Goal: Task Accomplishment & Management: Complete application form

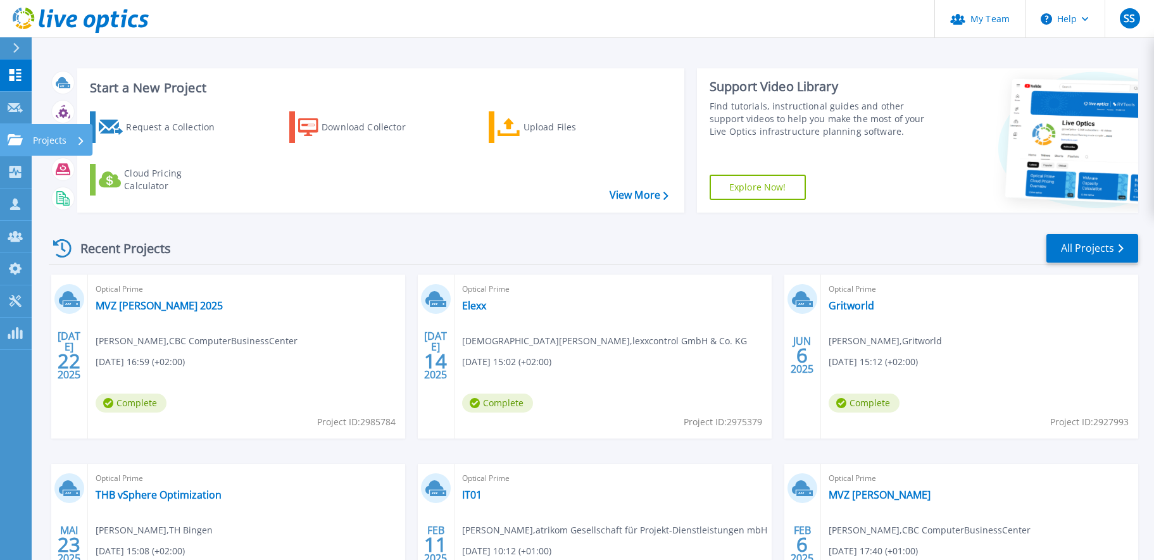
click at [32, 144] on div "Projects" at bounding box center [61, 140] width 61 height 32
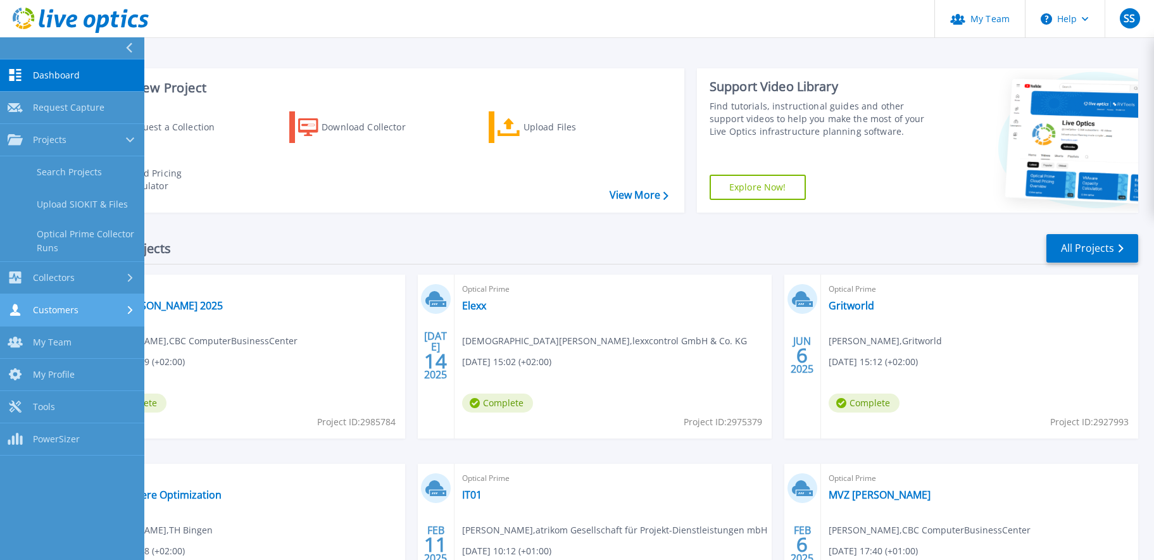
click at [92, 313] on div "Customers" at bounding box center [72, 310] width 129 height 12
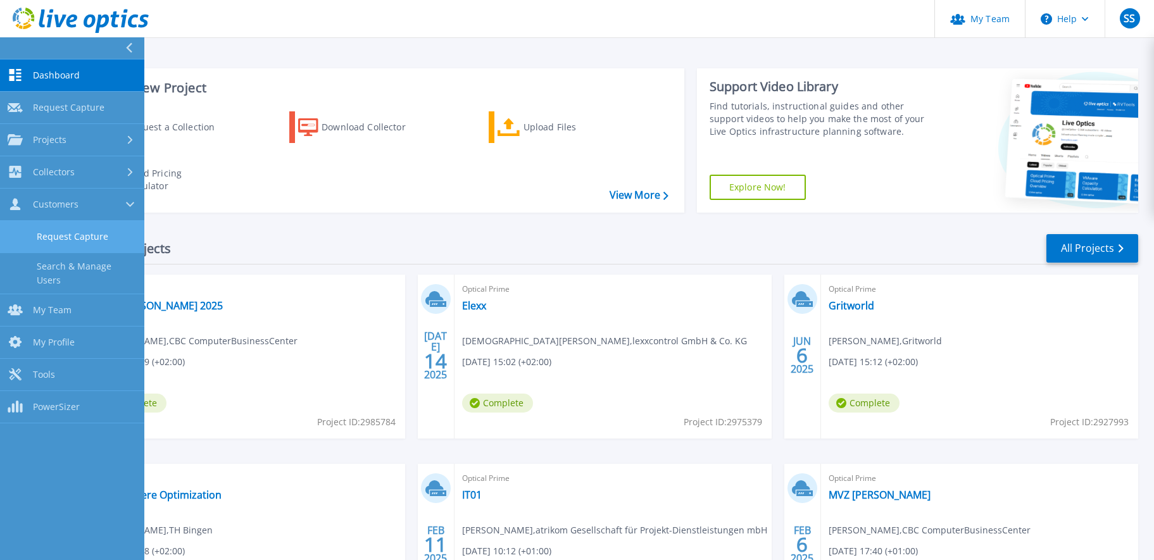
click at [99, 237] on link "Request Capture" at bounding box center [72, 237] width 144 height 32
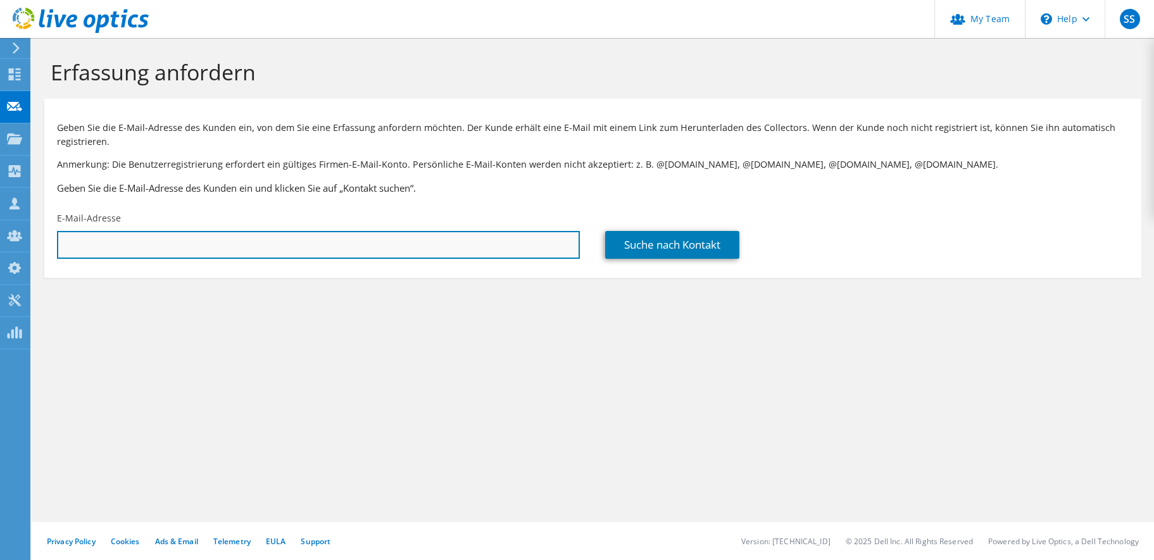
click at [498, 256] on input "text" at bounding box center [318, 245] width 523 height 28
click at [500, 250] on input "text" at bounding box center [318, 245] width 523 height 28
click at [291, 252] on input "text" at bounding box center [318, 245] width 523 height 28
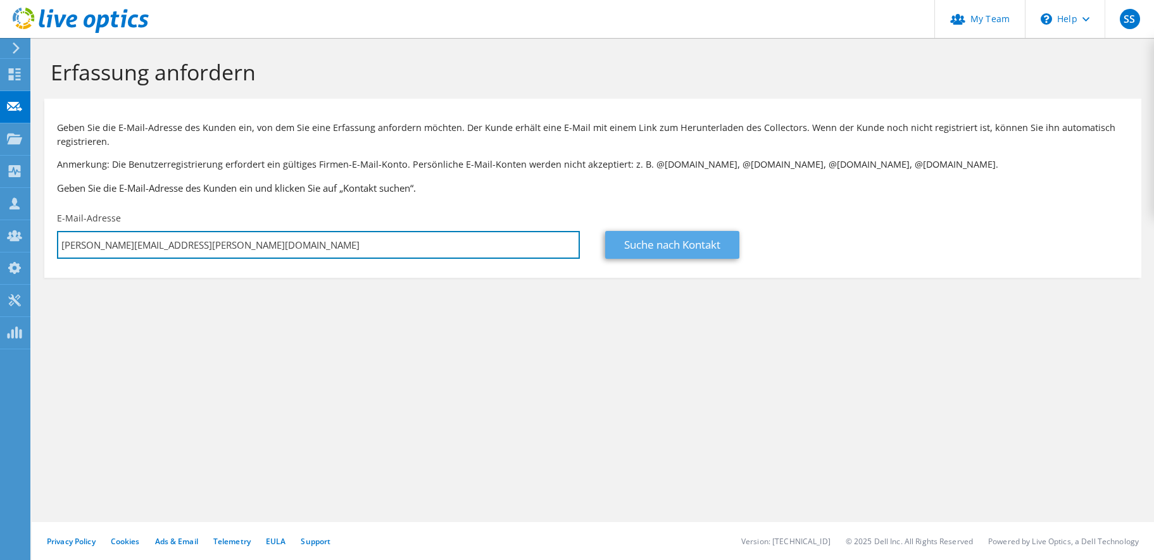
type input "[PERSON_NAME][EMAIL_ADDRESS][PERSON_NAME][DOMAIN_NAME]"
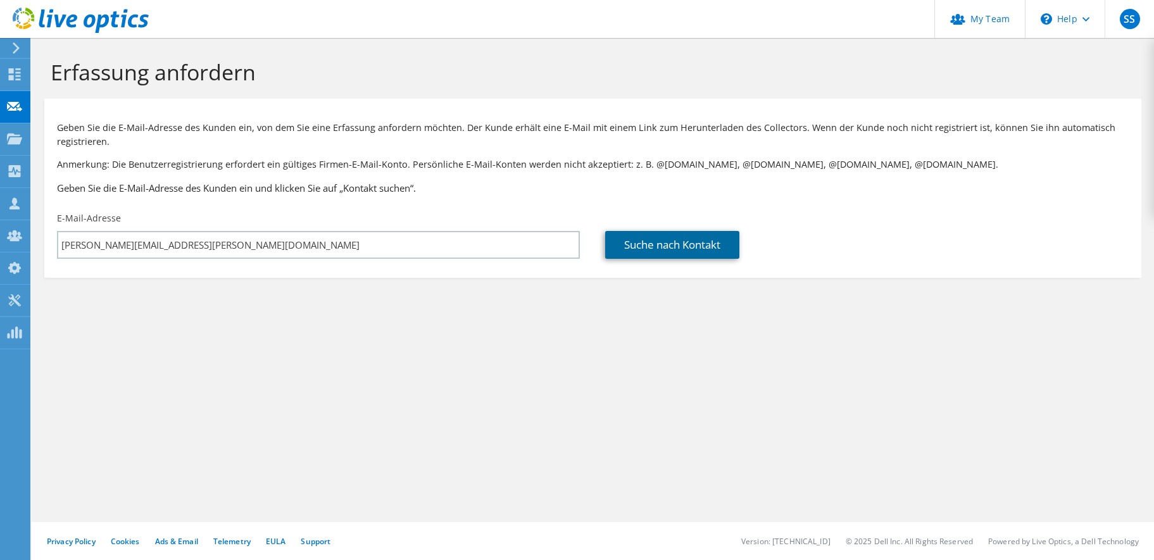
click at [653, 248] on link "Suche nach Kontakt" at bounding box center [672, 245] width 134 height 28
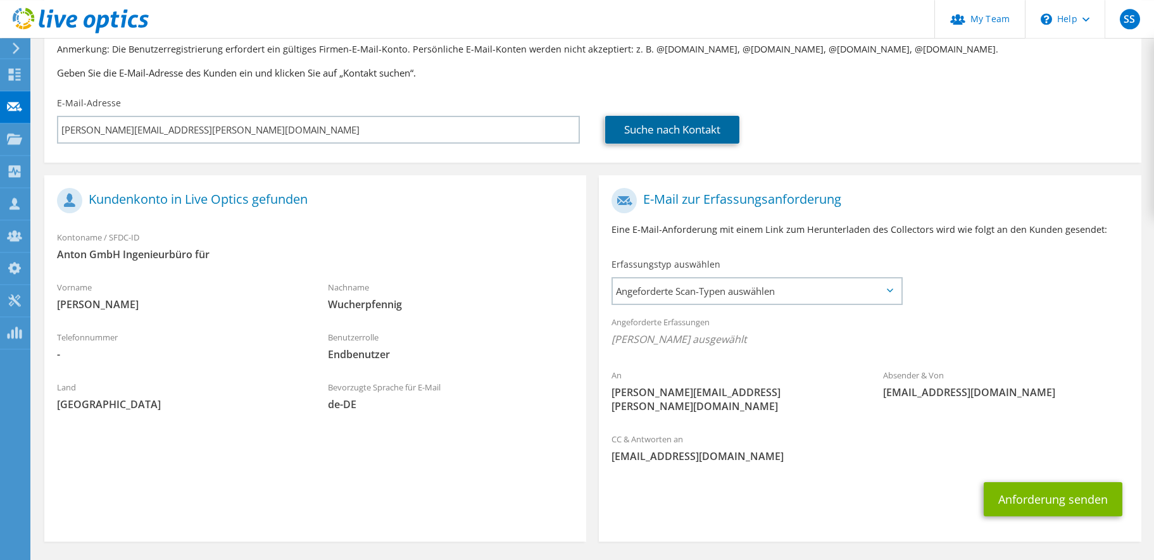
scroll to position [129, 0]
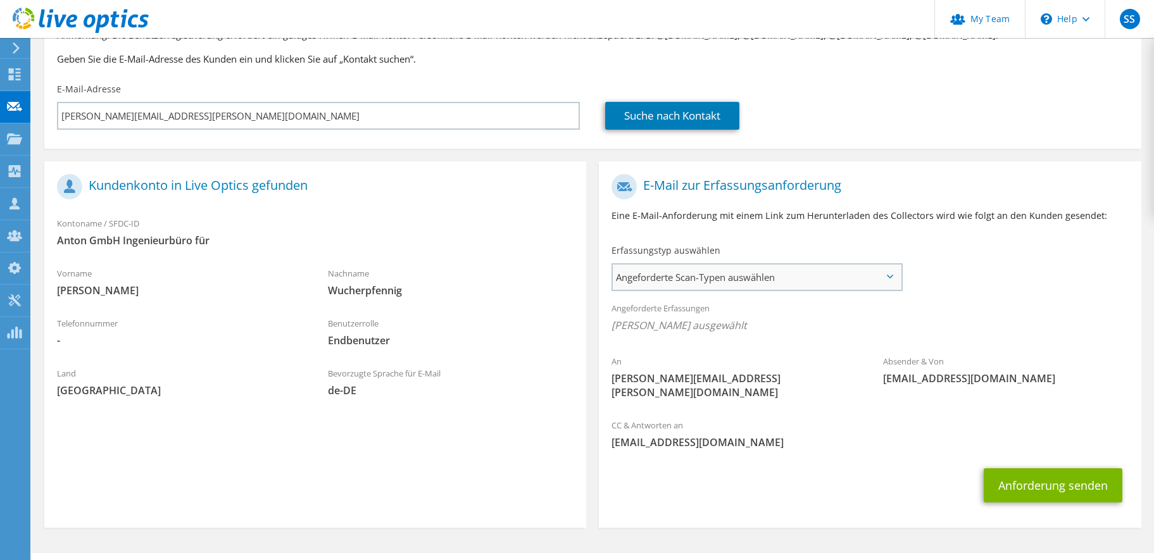
click at [781, 275] on span "Angeforderte Scan-Typen auswählen" at bounding box center [757, 277] width 288 height 25
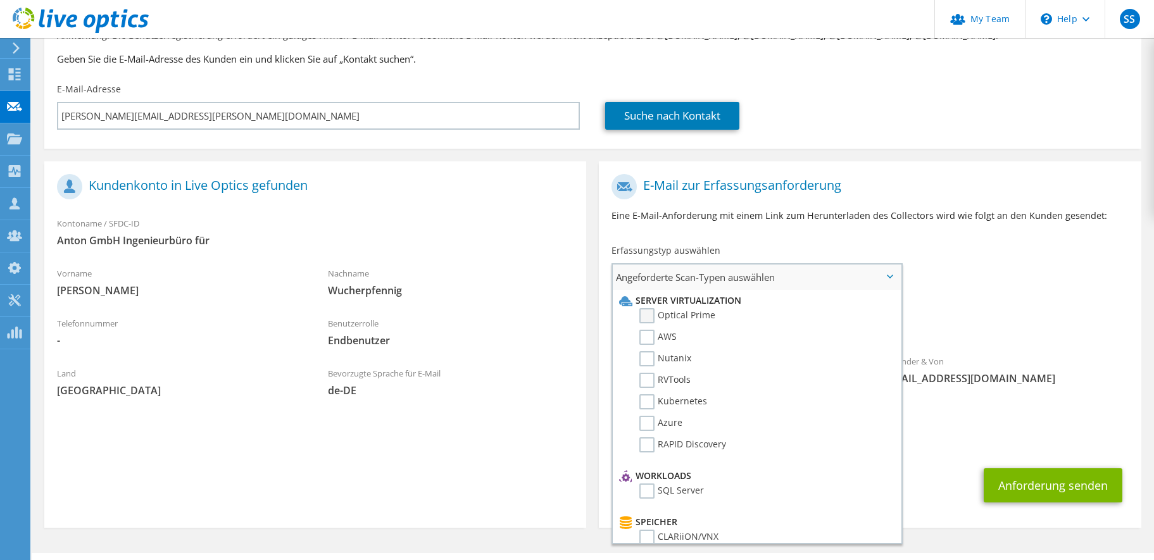
click at [694, 318] on label "Optical Prime" at bounding box center [677, 315] width 76 height 15
click at [0, 0] on input "Optical Prime" at bounding box center [0, 0] width 0 height 0
click at [1072, 416] on div "CC & Antworten an [EMAIL_ADDRESS][DOMAIN_NAME]" at bounding box center [870, 438] width 542 height 44
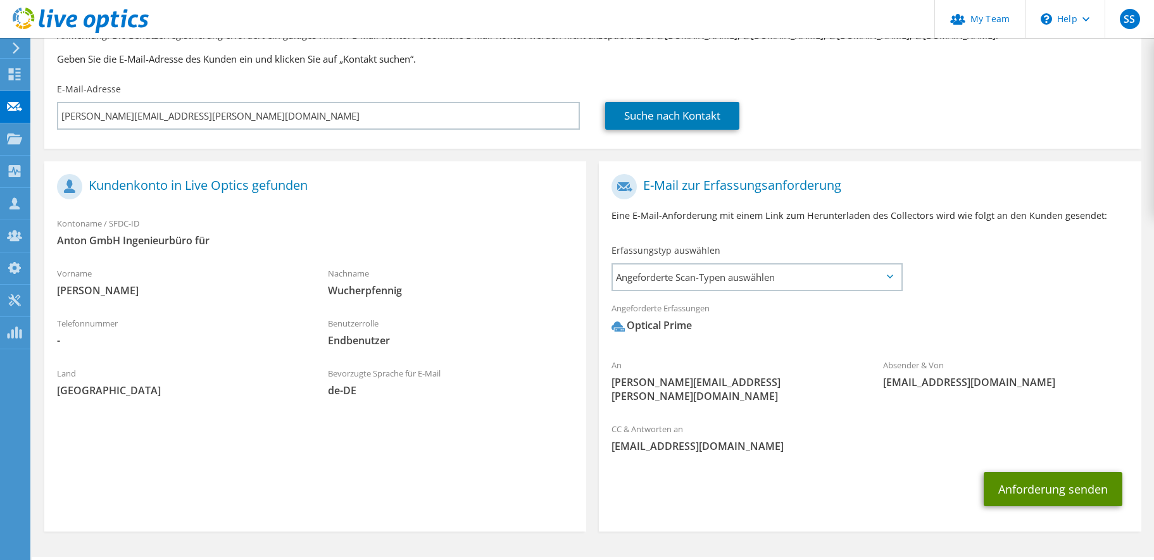
click at [1061, 472] on button "Anforderung senden" at bounding box center [1053, 489] width 139 height 34
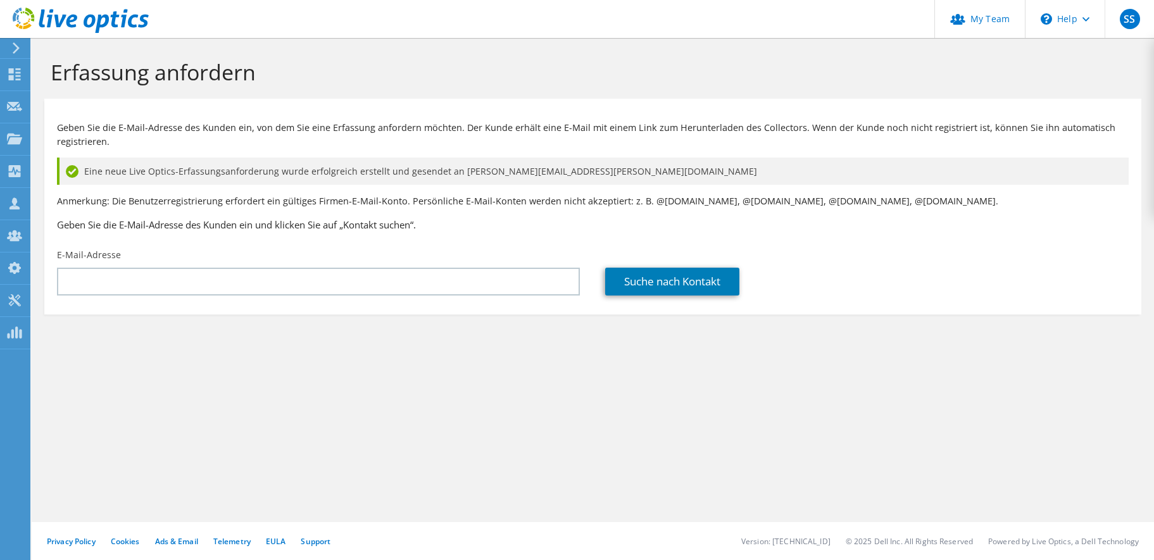
click at [508, 377] on section "Erfassung anfordern Geben Sie die E-Mail-Adresse des Kunden ein, von dem Sie ei…" at bounding box center [593, 208] width 1123 height 340
click at [18, 102] on icon at bounding box center [14, 107] width 15 height 12
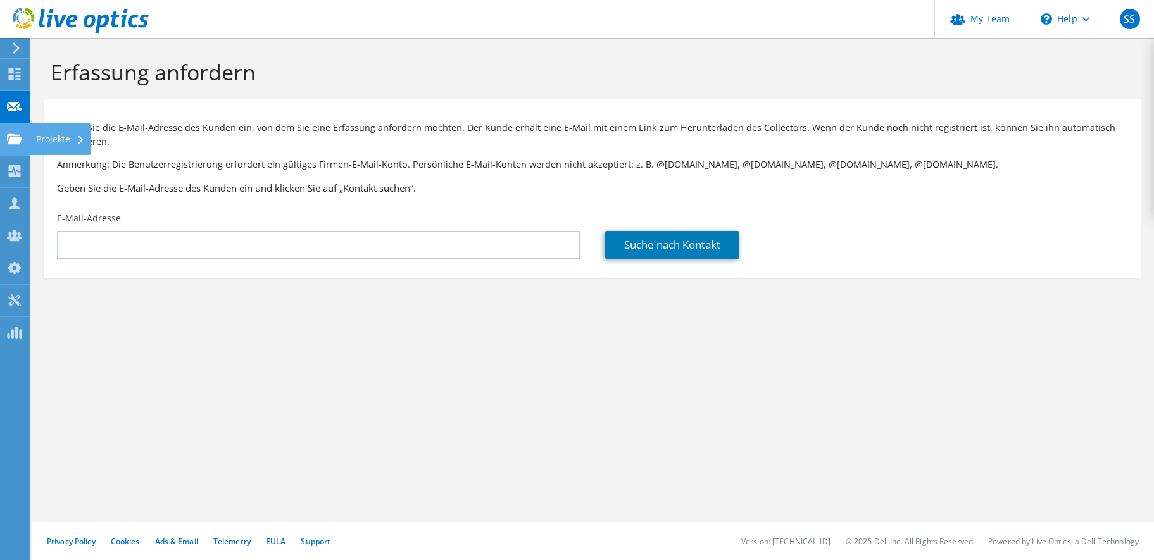
click at [19, 136] on use at bounding box center [14, 138] width 15 height 11
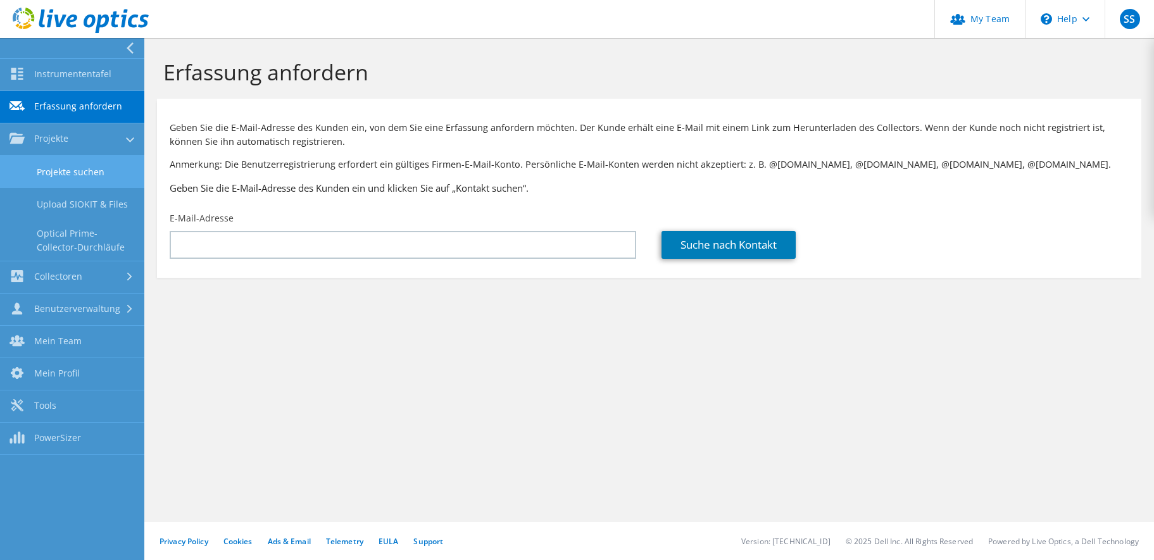
click at [80, 177] on link "Projekte suchen" at bounding box center [72, 172] width 144 height 32
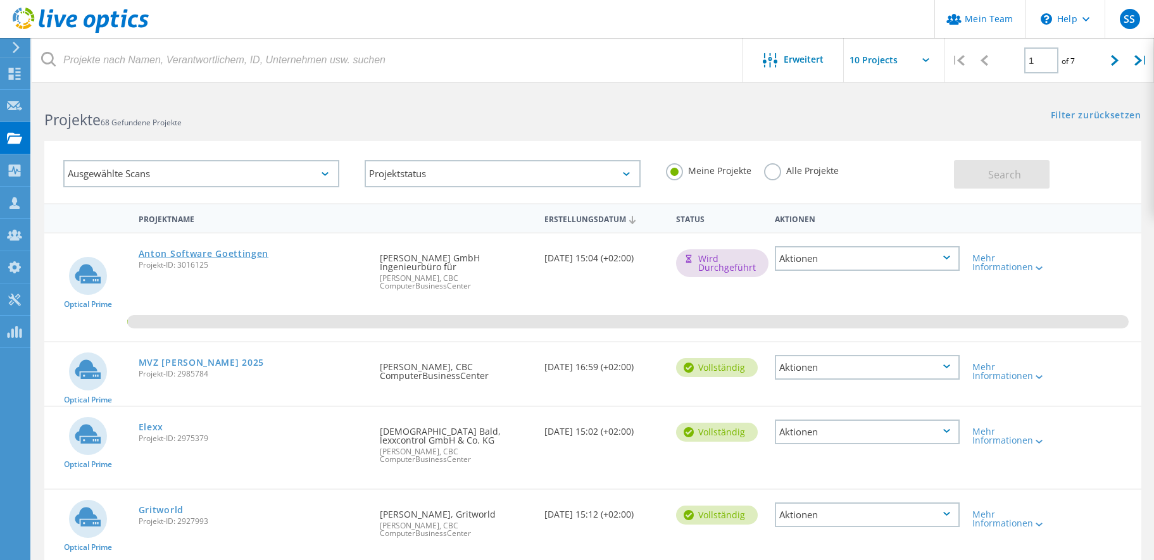
click at [244, 254] on link "Anton Software Goettingen" at bounding box center [204, 253] width 130 height 9
